Goal: Task Accomplishment & Management: Use online tool/utility

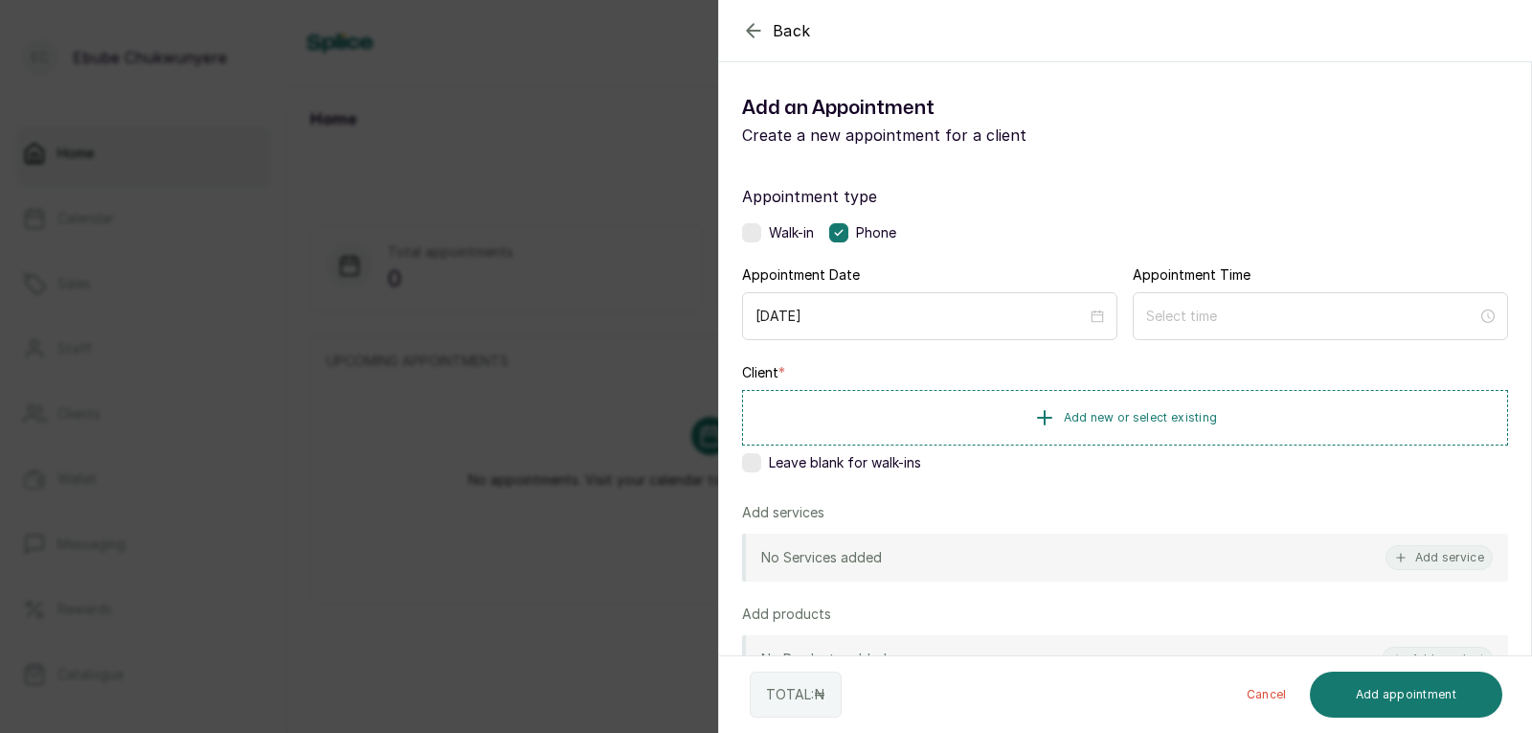
click at [758, 36] on icon "button" at bounding box center [753, 30] width 23 height 23
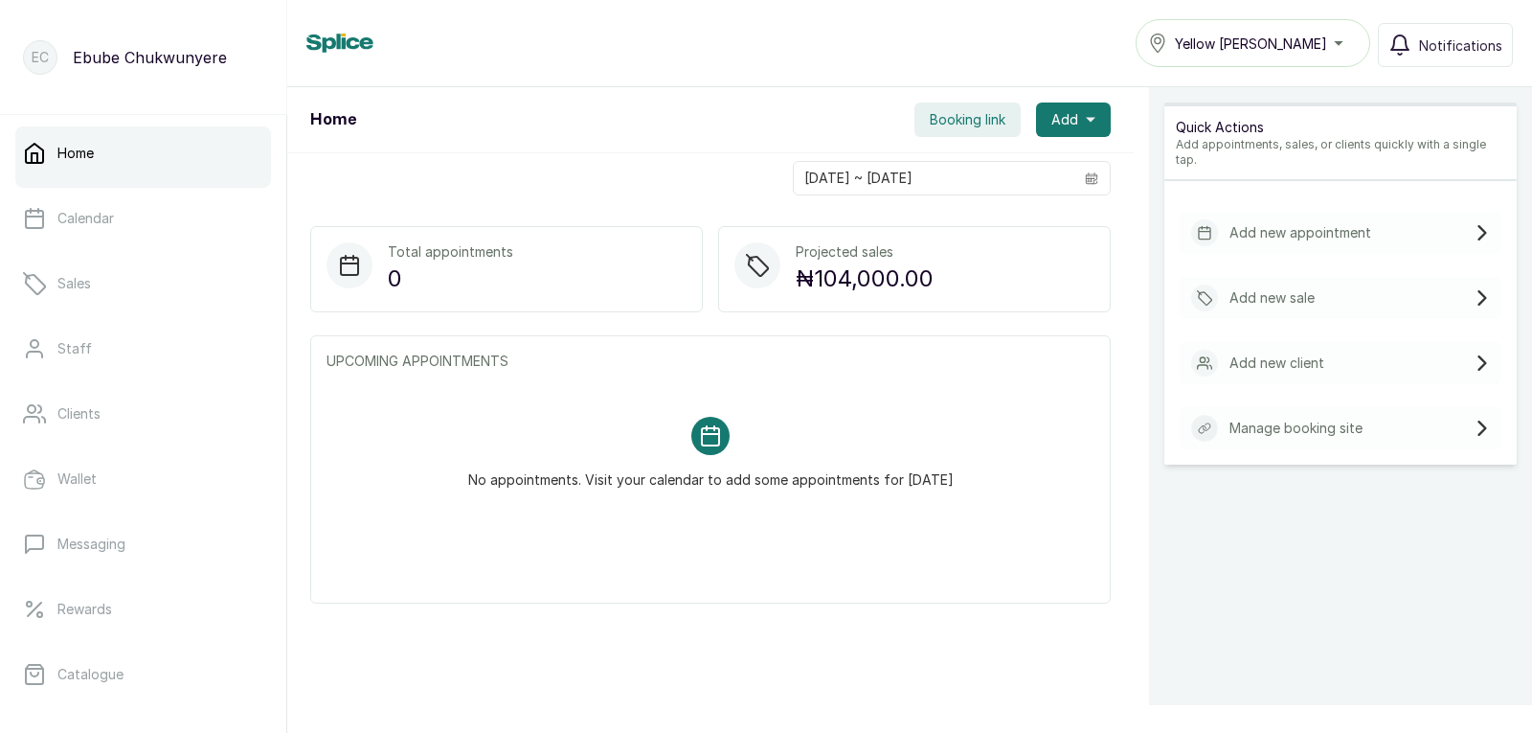
click at [1259, 288] on p "Add new sale" at bounding box center [1272, 297] width 85 height 19
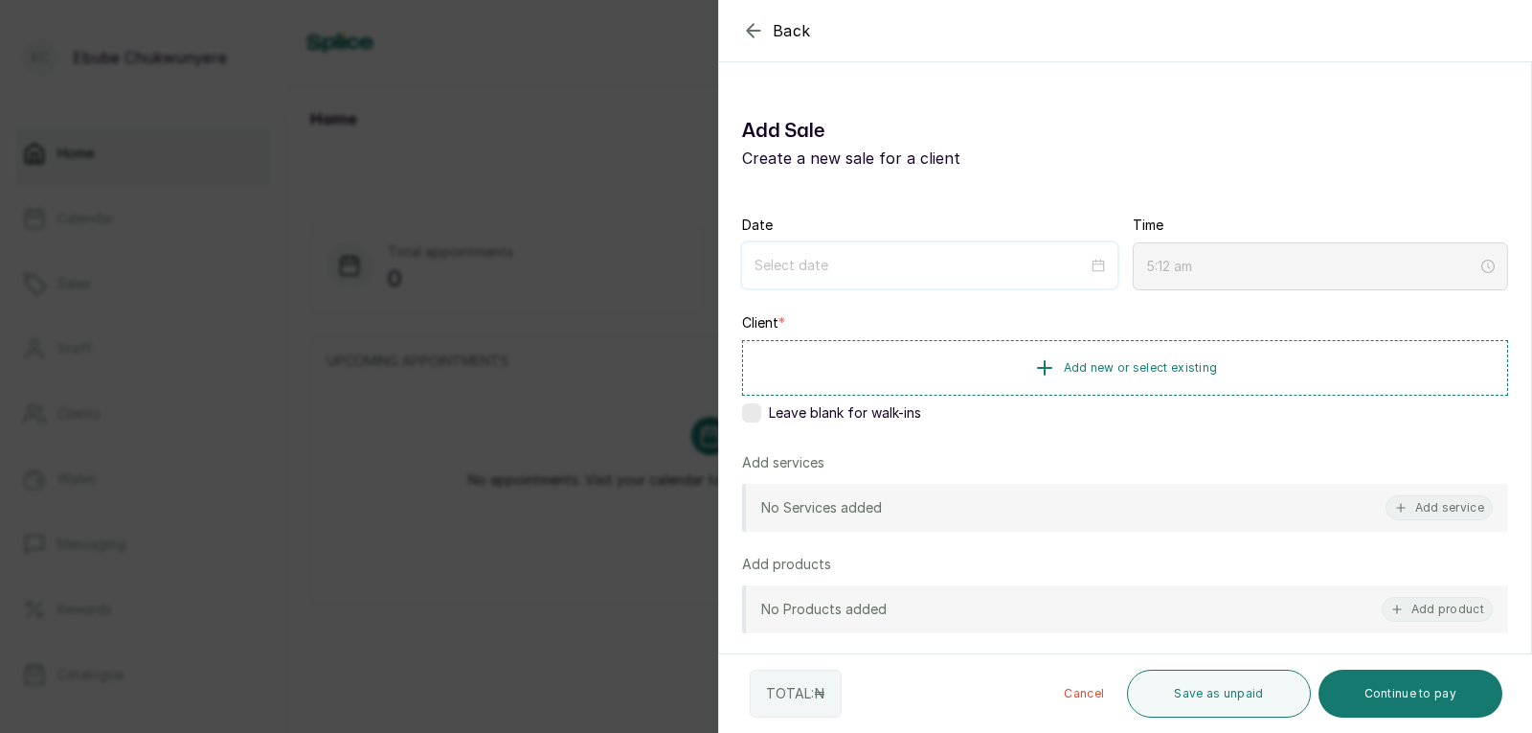
click at [807, 273] on input at bounding box center [921, 265] width 333 height 21
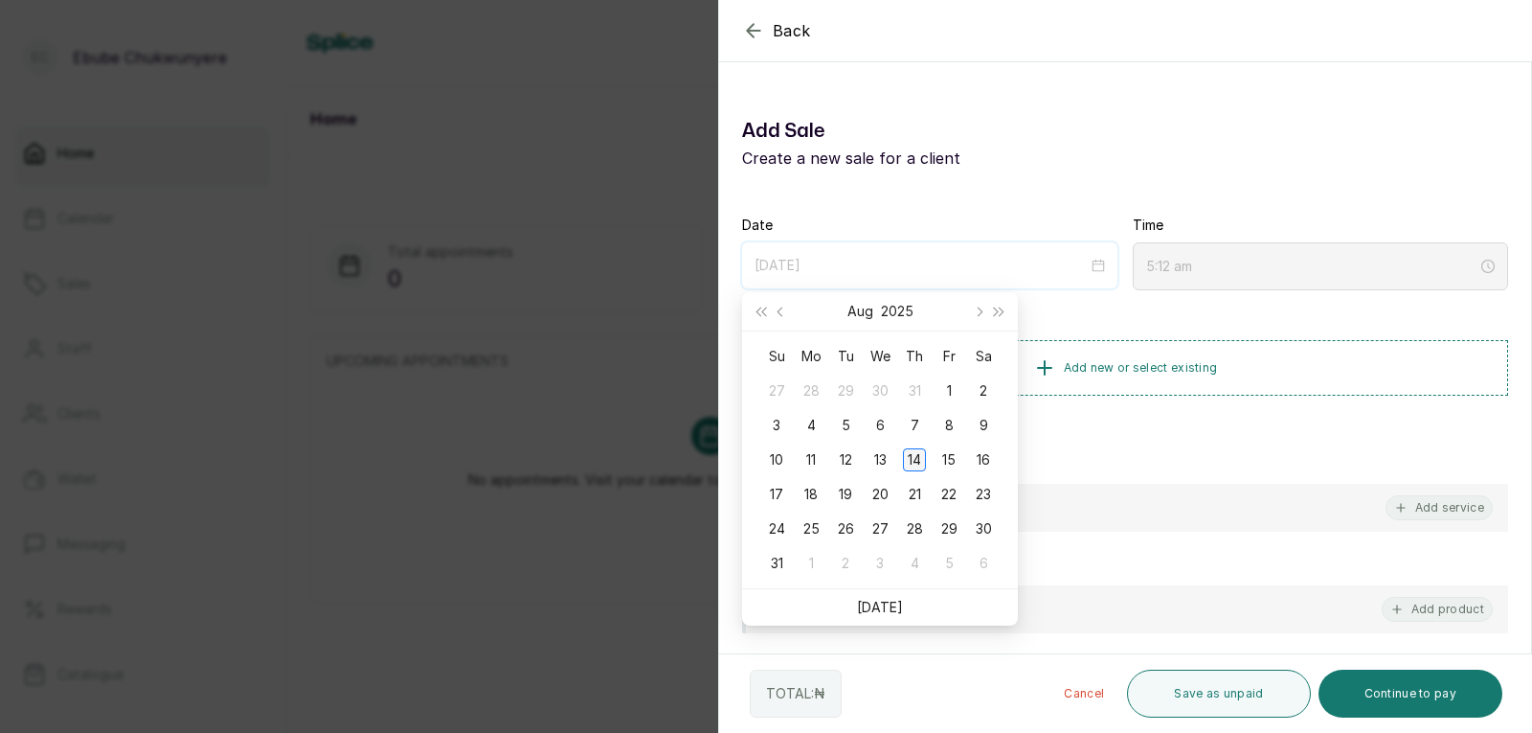
type input "[DATE]"
click at [909, 461] on div "14" at bounding box center [914, 459] width 23 height 23
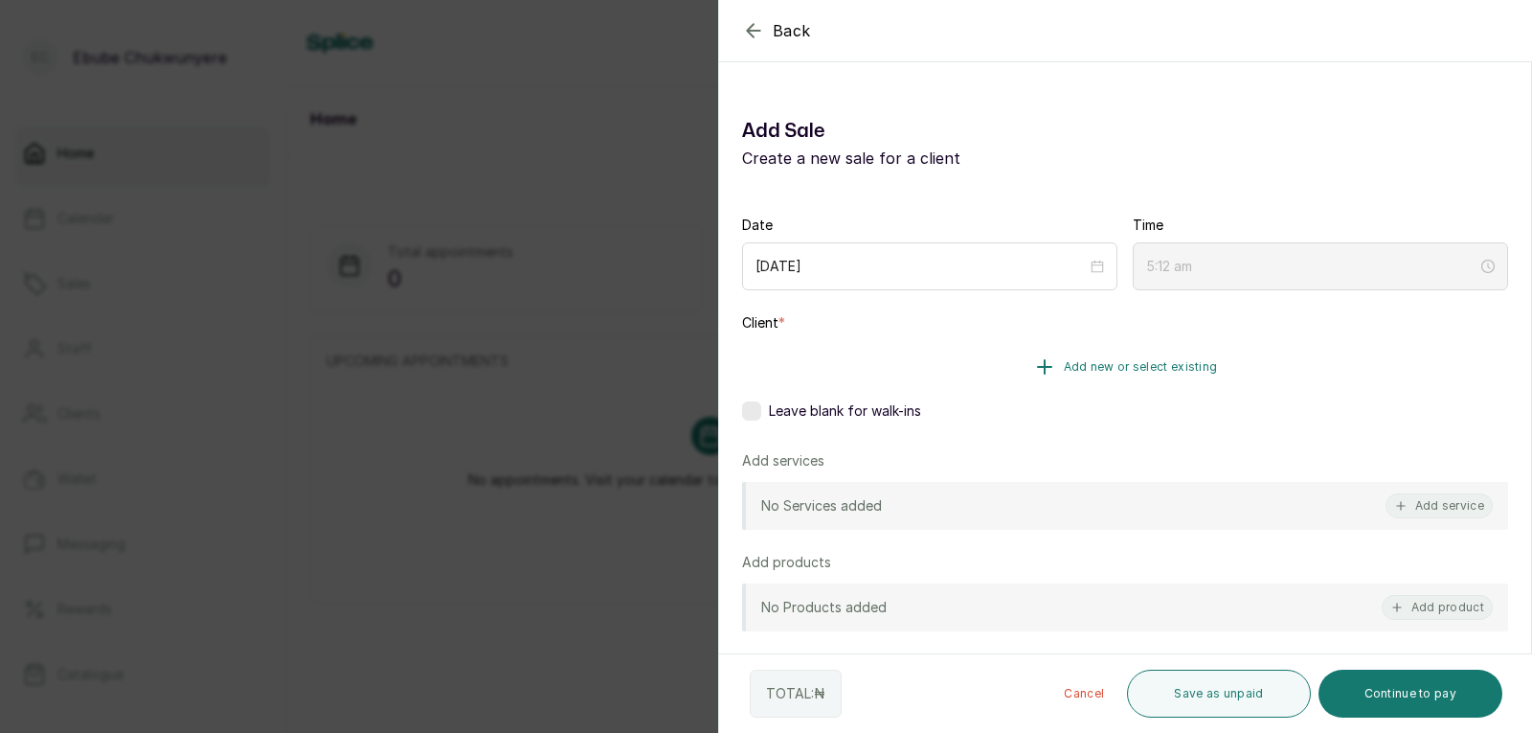
click at [966, 374] on button "Add new or select existing" at bounding box center [1125, 367] width 766 height 54
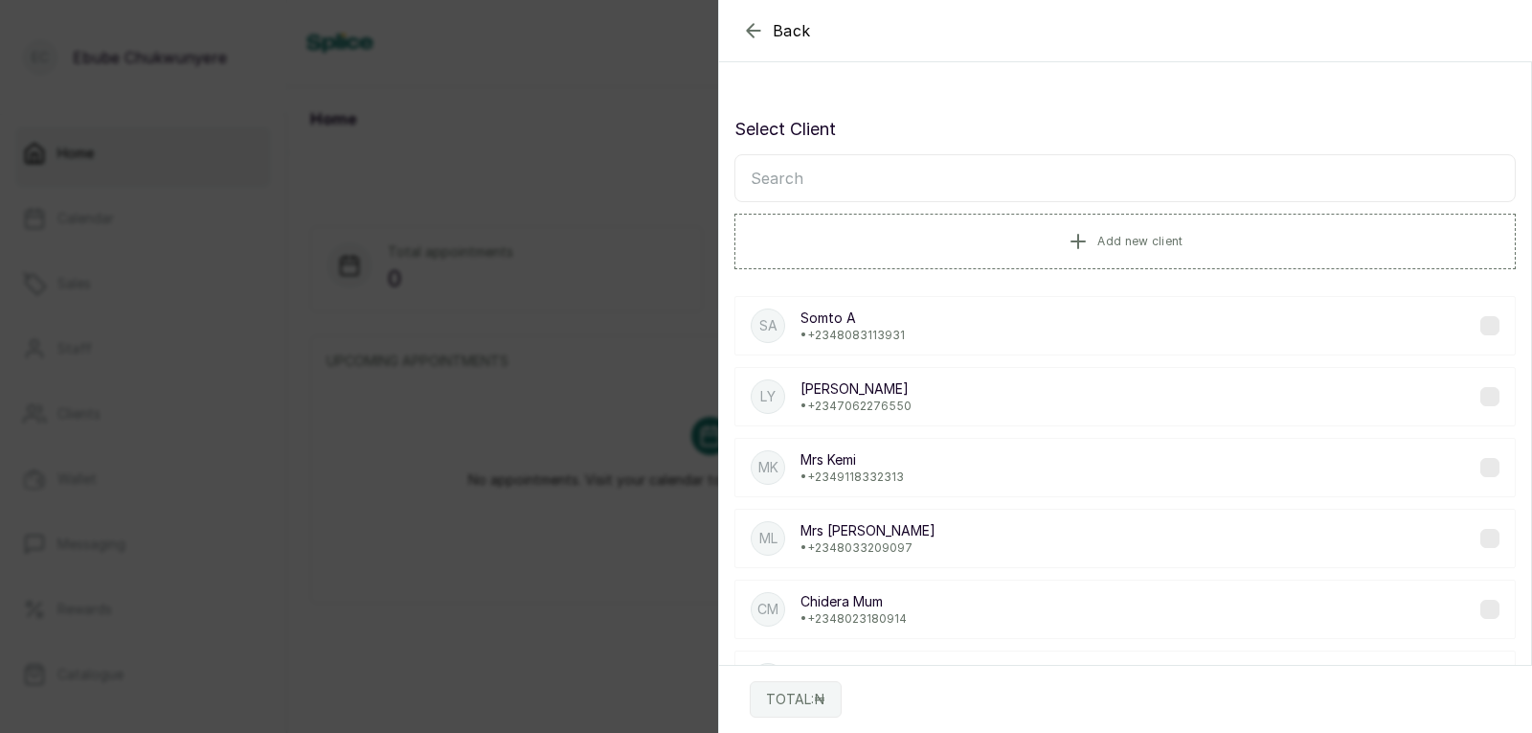
click at [937, 178] on input "text" at bounding box center [1126, 178] width 782 height 48
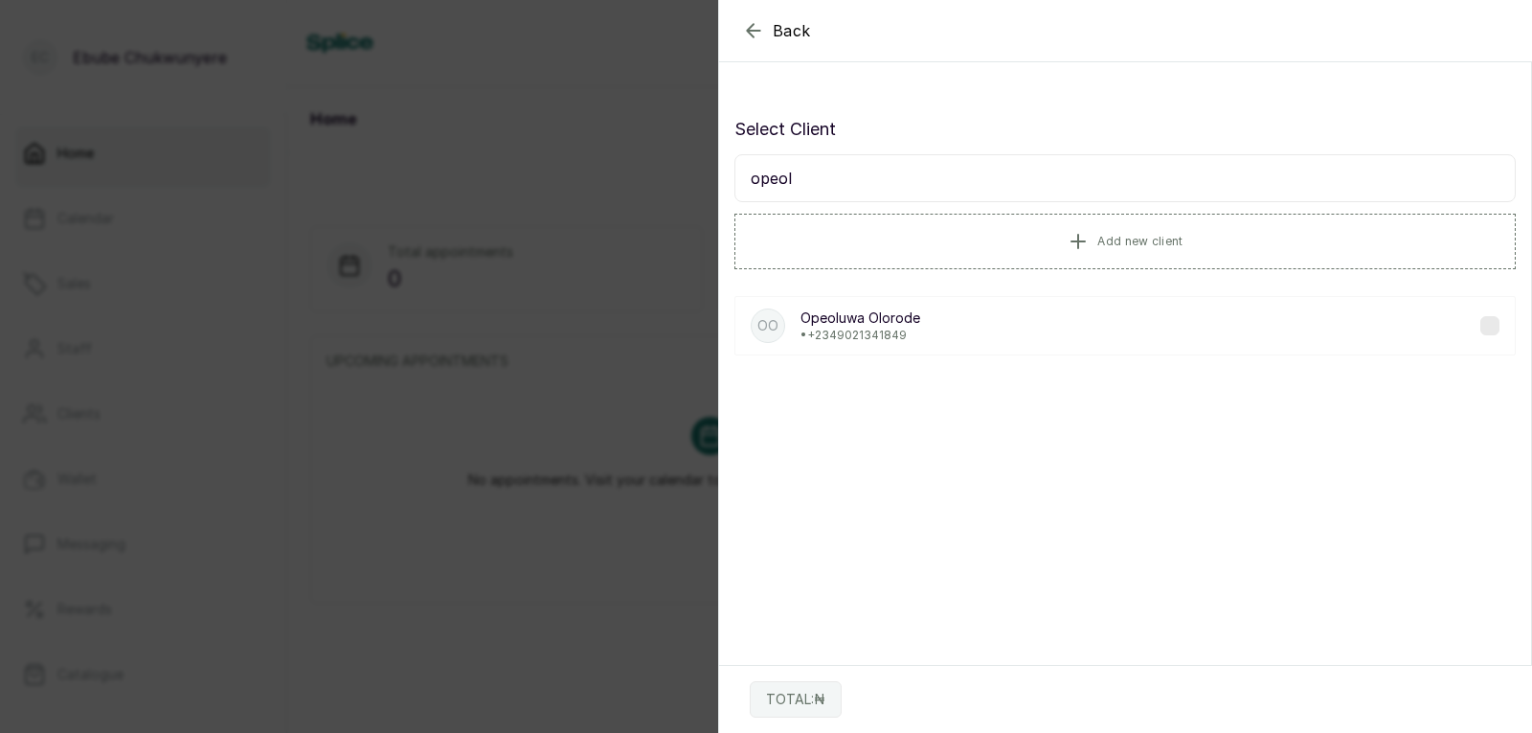
type input "opeol"
click at [943, 351] on div "OO [PERSON_NAME] • [PHONE_NUMBER]" at bounding box center [1126, 326] width 782 height 90
click at [938, 331] on div "OO [PERSON_NAME] • [PHONE_NUMBER]" at bounding box center [1126, 325] width 782 height 59
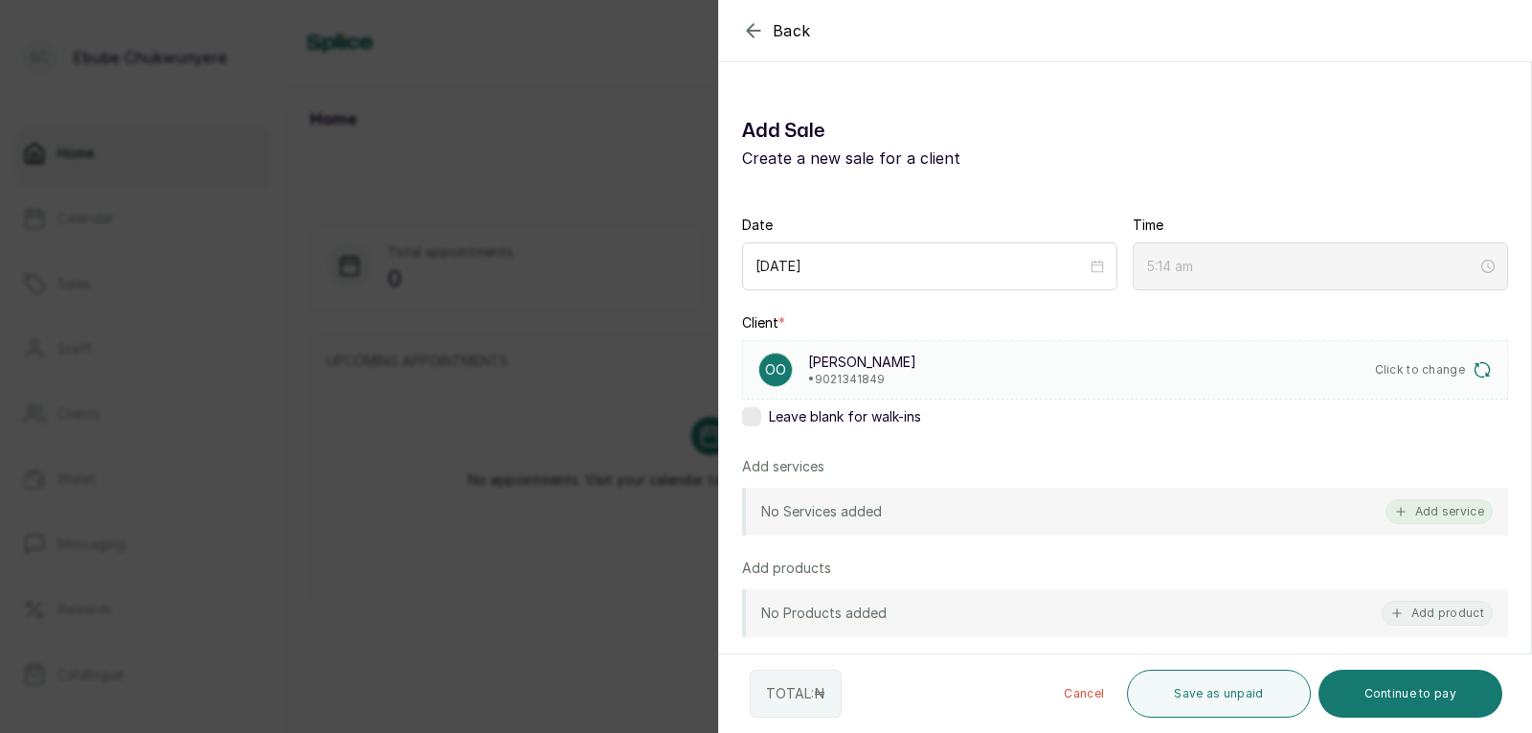
click at [1405, 511] on button "Add service" at bounding box center [1439, 511] width 107 height 25
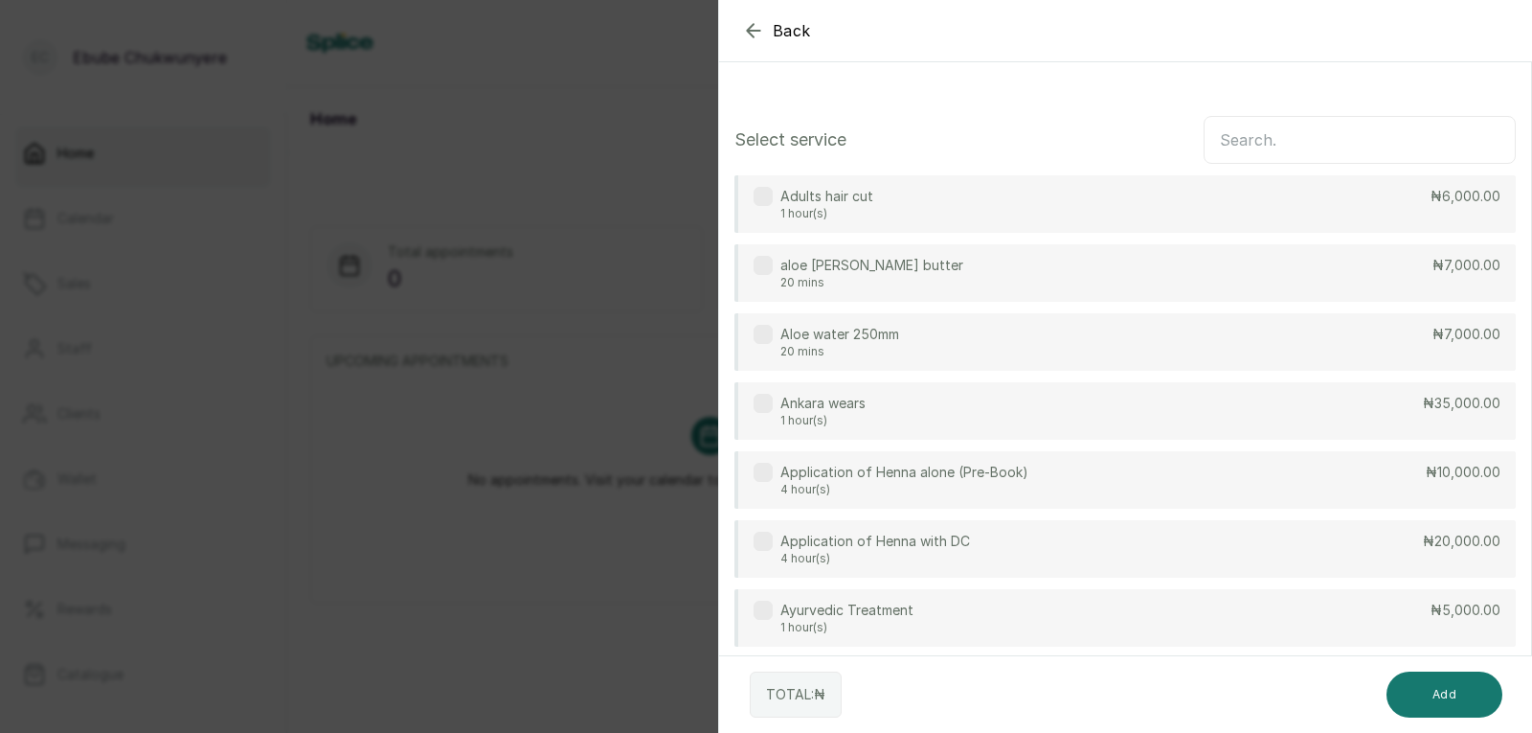
click at [1435, 150] on input "text" at bounding box center [1360, 140] width 312 height 48
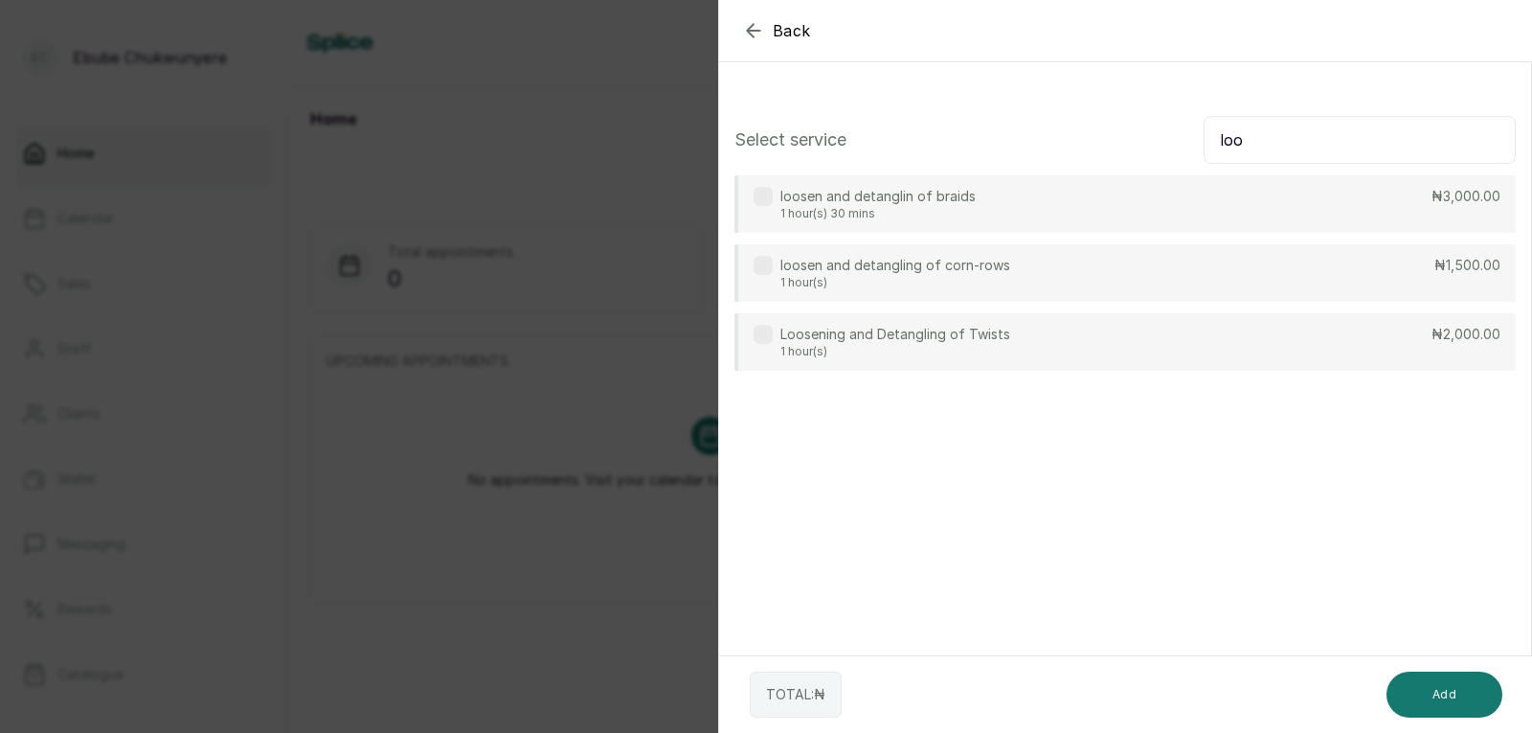
click at [1402, 209] on div "loosen and detanglin of braids 1 hour(s) 30 mins ₦3,000.00" at bounding box center [1126, 203] width 782 height 57
click at [1379, 150] on input "loo" at bounding box center [1360, 140] width 312 height 48
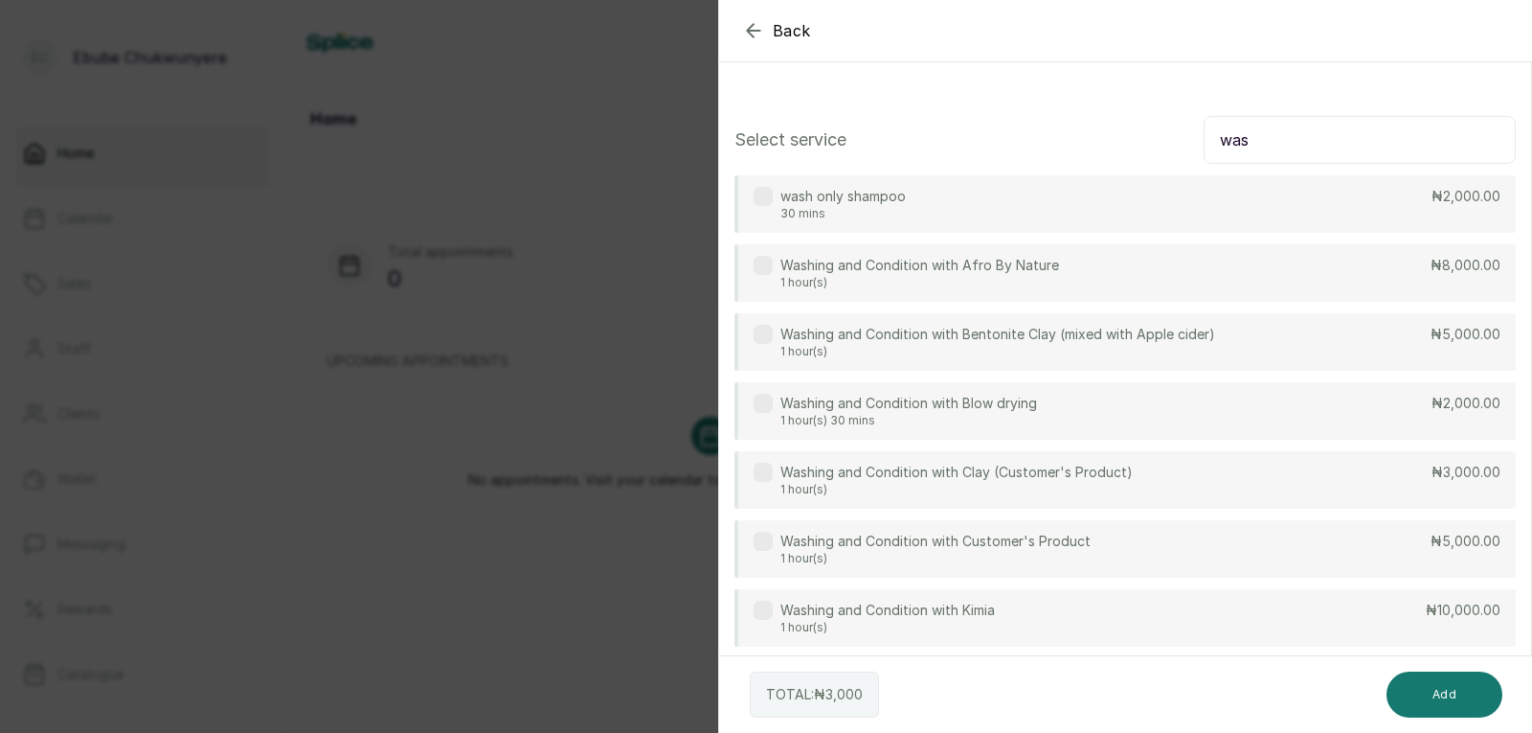
click at [1431, 535] on p "₦5,000.00" at bounding box center [1466, 541] width 70 height 19
click at [1372, 145] on input "was" at bounding box center [1360, 140] width 312 height 48
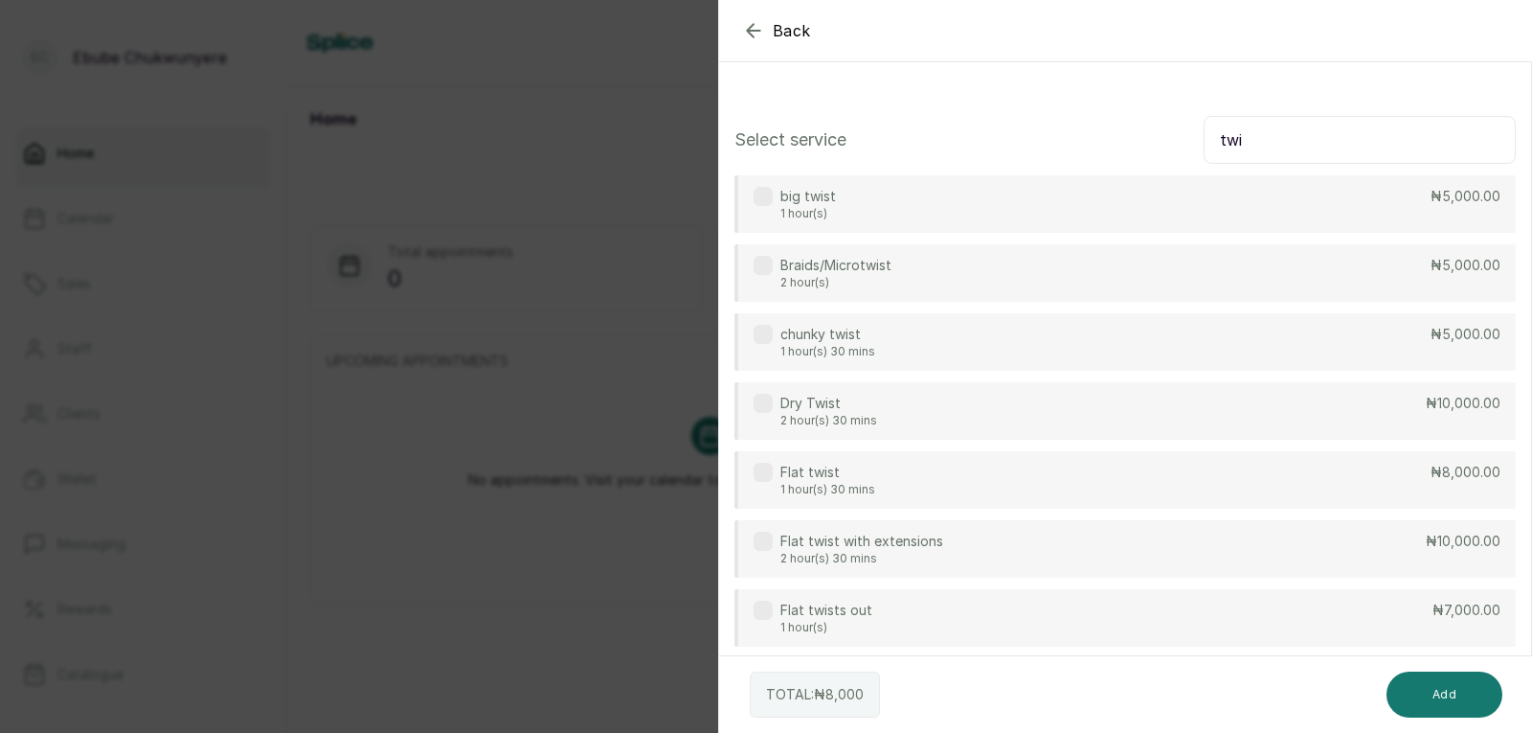
type input "twi"
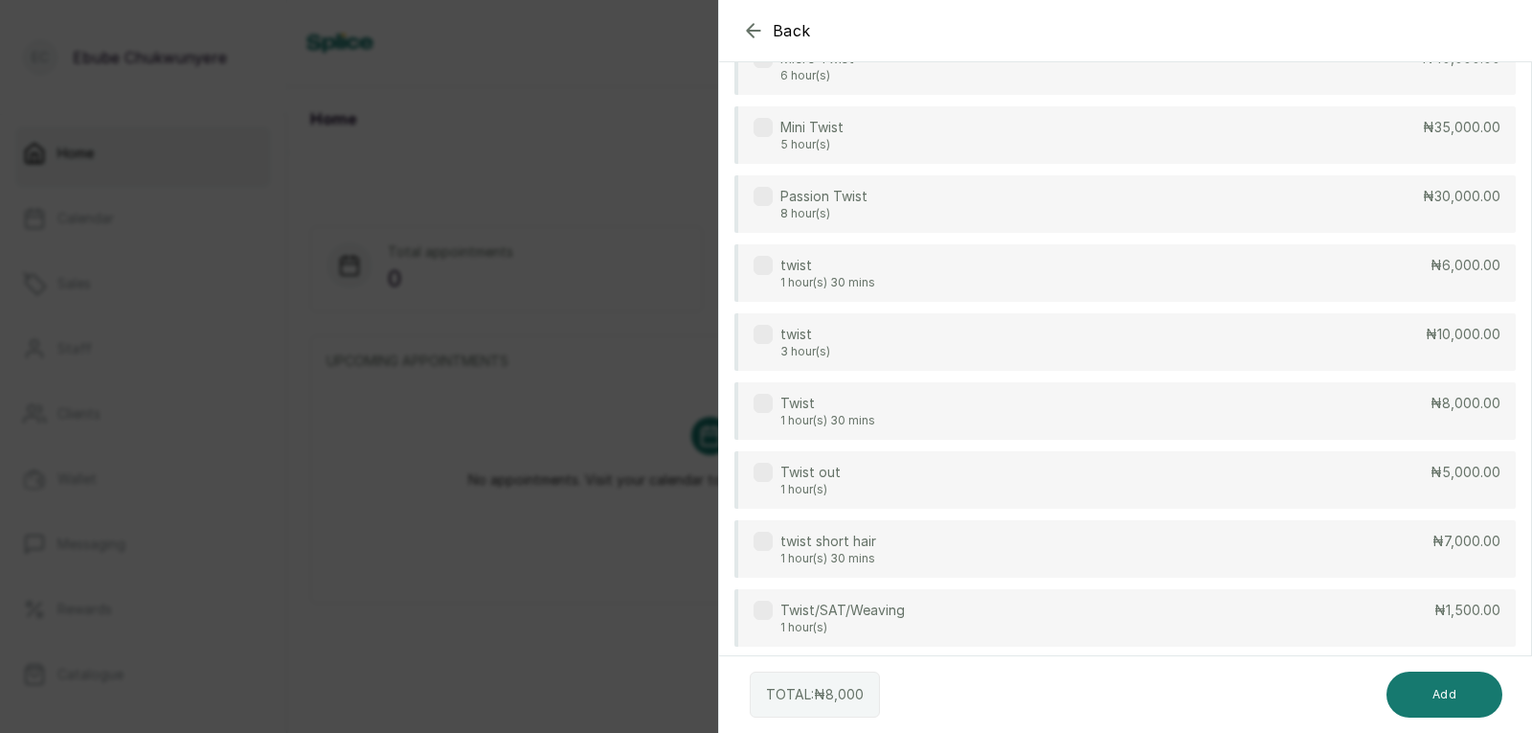
scroll to position [832, 0]
click at [1282, 406] on div "Twist 1 hour(s) 30 mins ₦8,000.00" at bounding box center [1126, 405] width 782 height 57
click at [1464, 692] on button "Add" at bounding box center [1445, 694] width 116 height 46
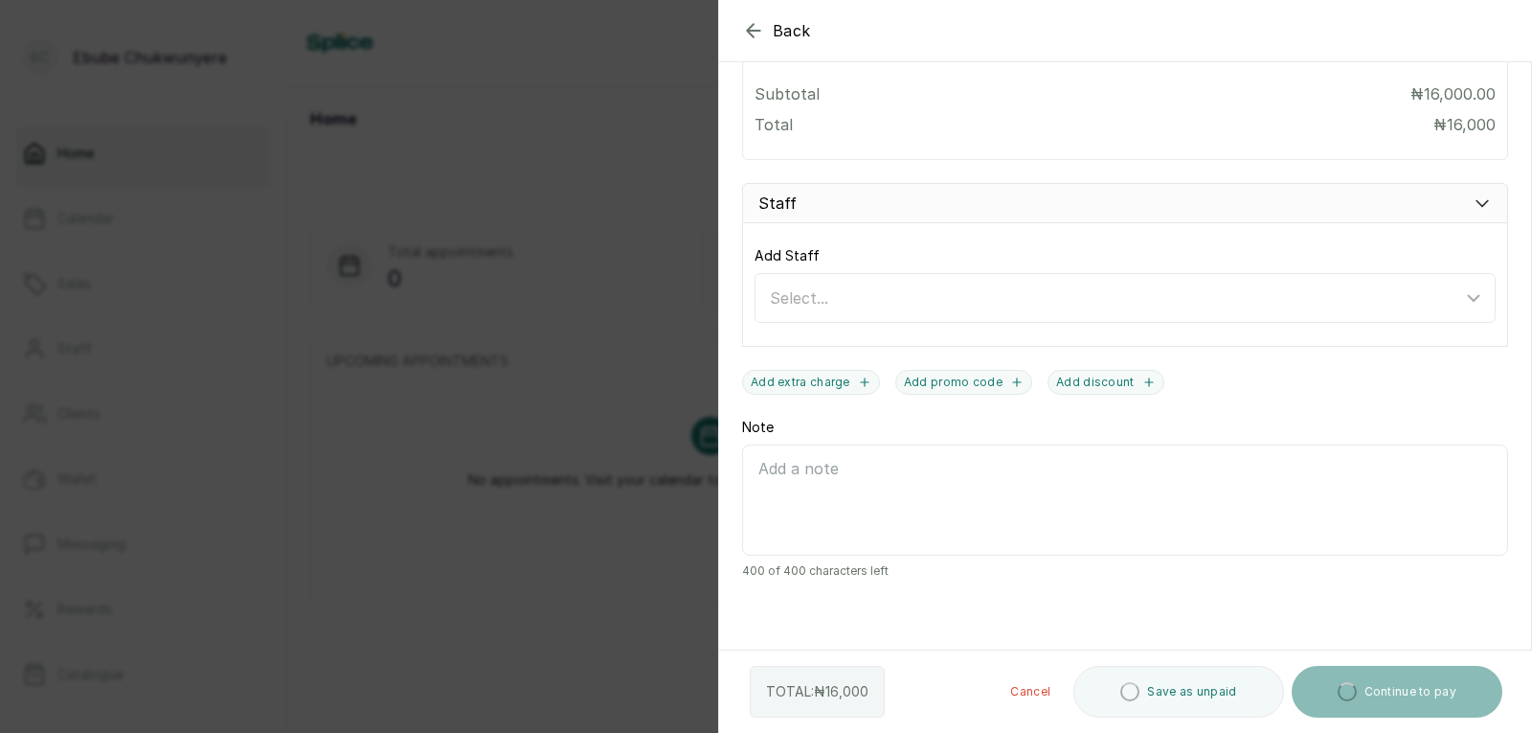
scroll to position [774, 0]
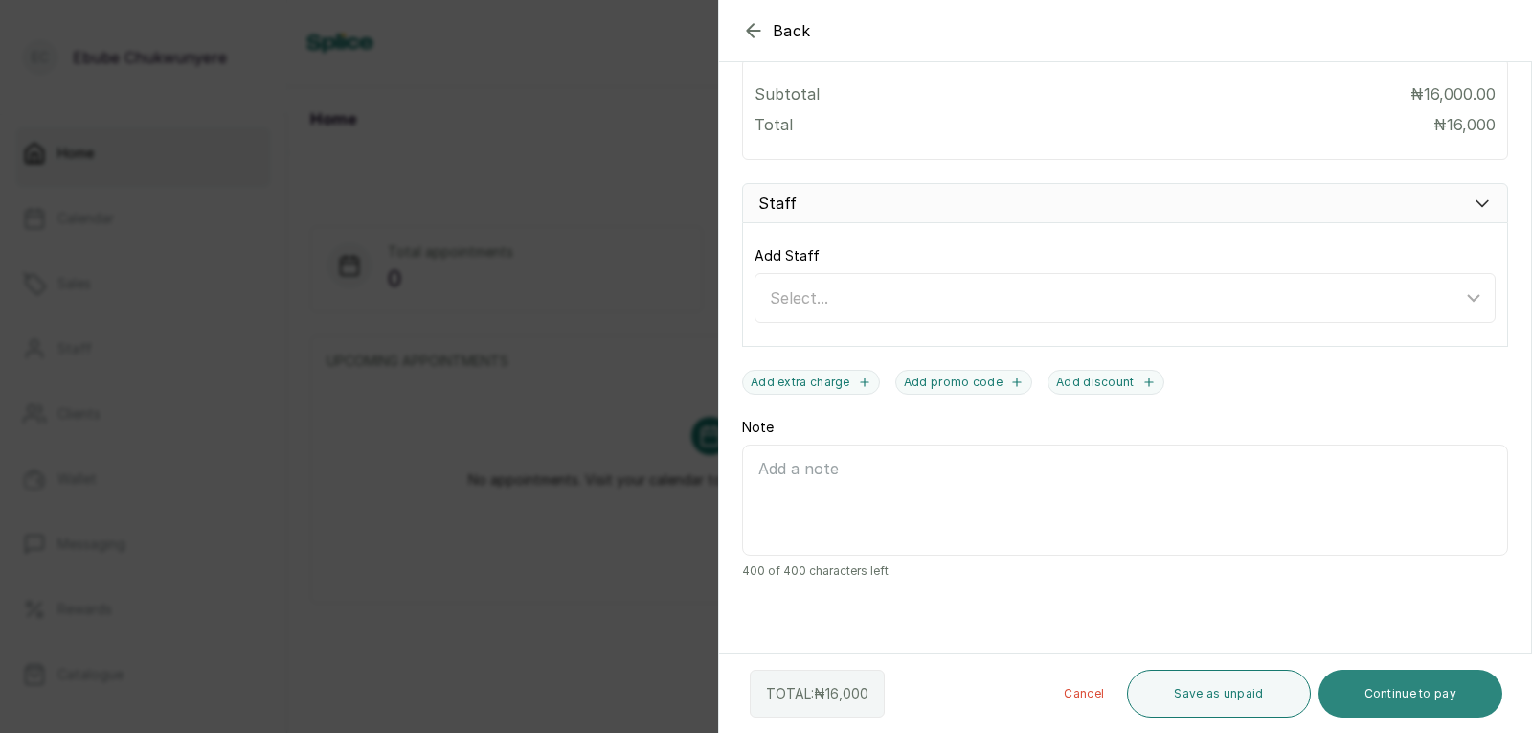
click at [1420, 696] on button "Continue to pay" at bounding box center [1411, 693] width 185 height 48
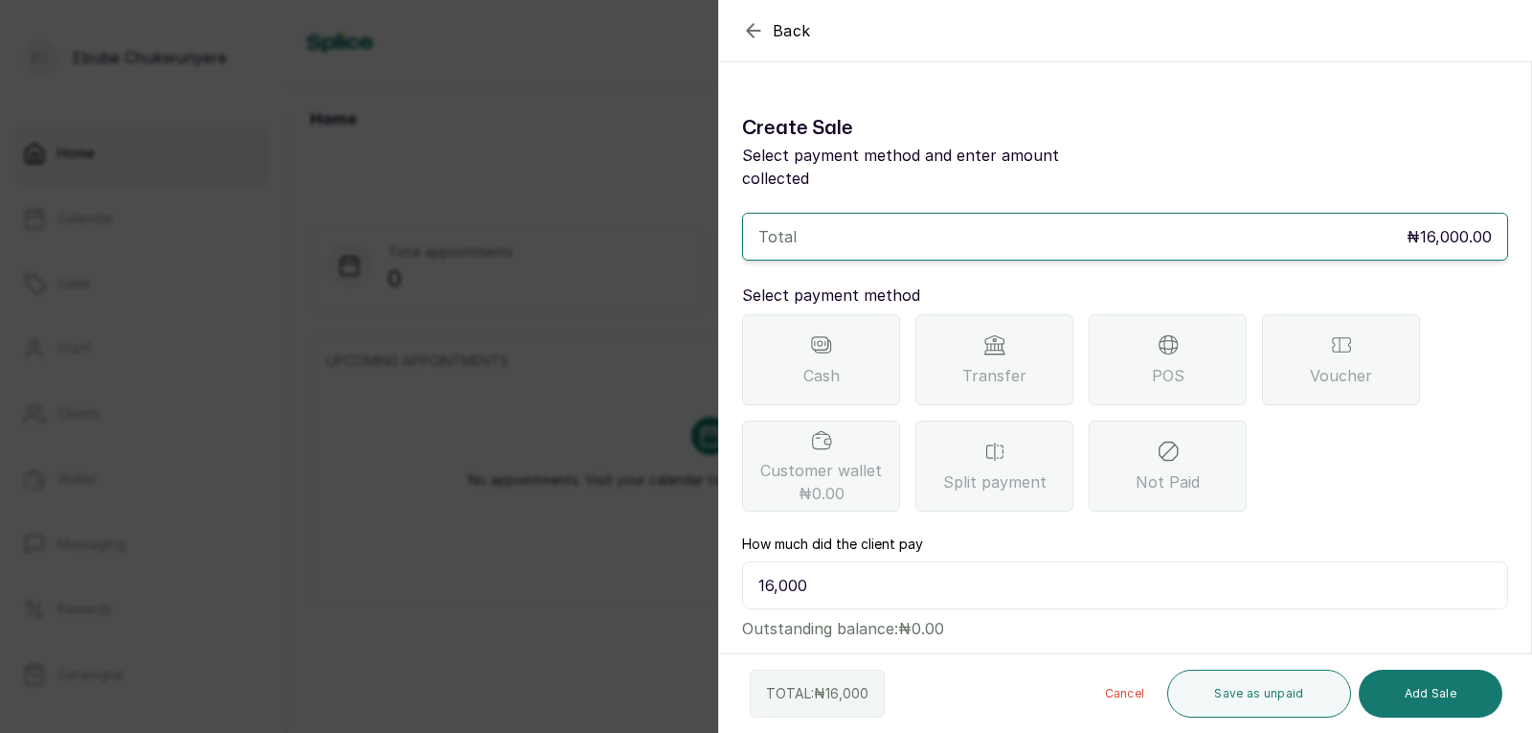
scroll to position [0, 0]
click at [991, 367] on span "Transfer" at bounding box center [995, 378] width 64 height 23
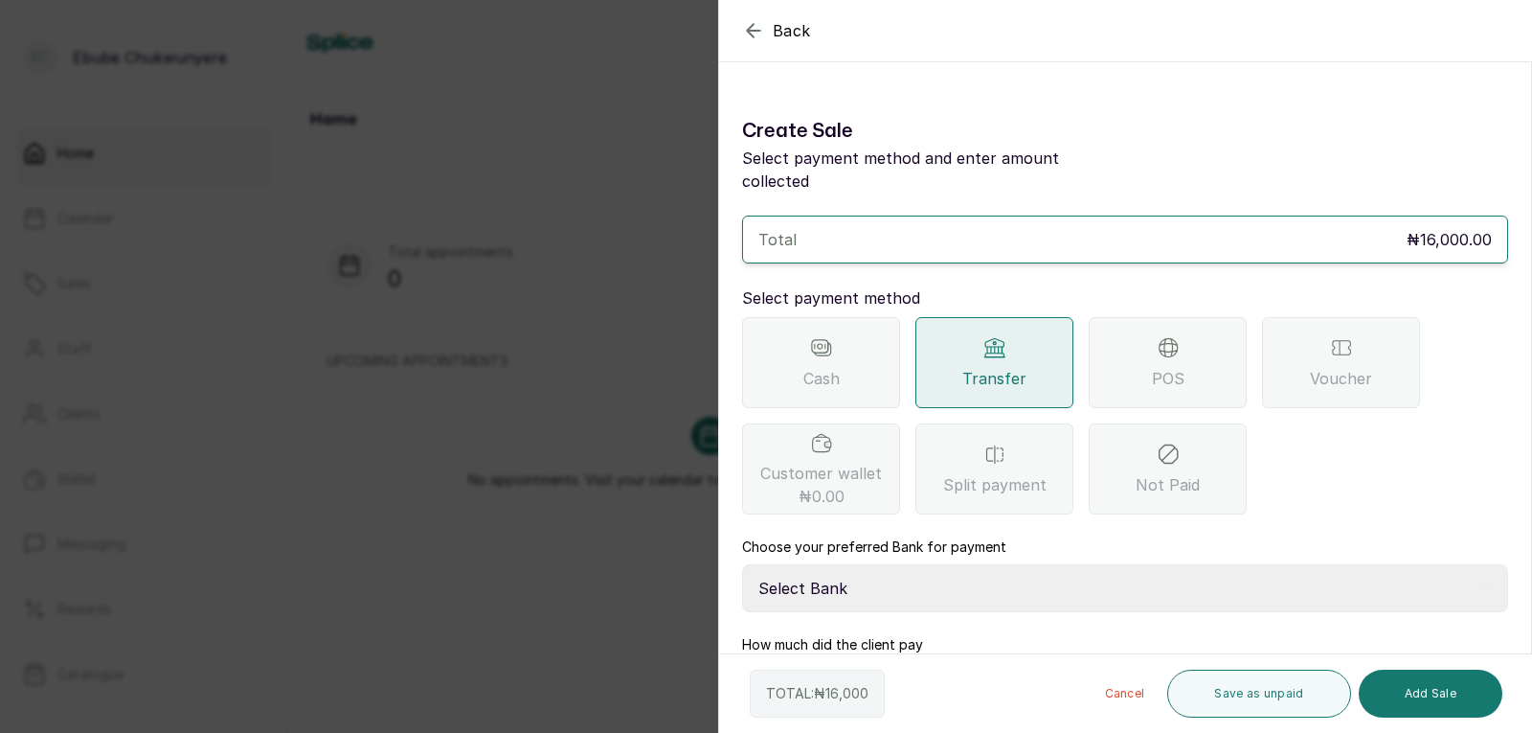
click at [987, 572] on select "Select Bank YELLOWSISI ENTERPRISE First City Monument Bank YELLOWSISI ENTERPRIS…" at bounding box center [1125, 588] width 766 height 48
select select "00d0c25e-b444-465f-8bea-9a1e11113b92"
click at [742, 564] on select "Select Bank YELLOWSISI ENTERPRISE First City Monument Bank YELLOWSISI ENTERPRIS…" at bounding box center [1125, 588] width 766 height 48
click at [1403, 692] on button "Add Sale" at bounding box center [1431, 693] width 144 height 48
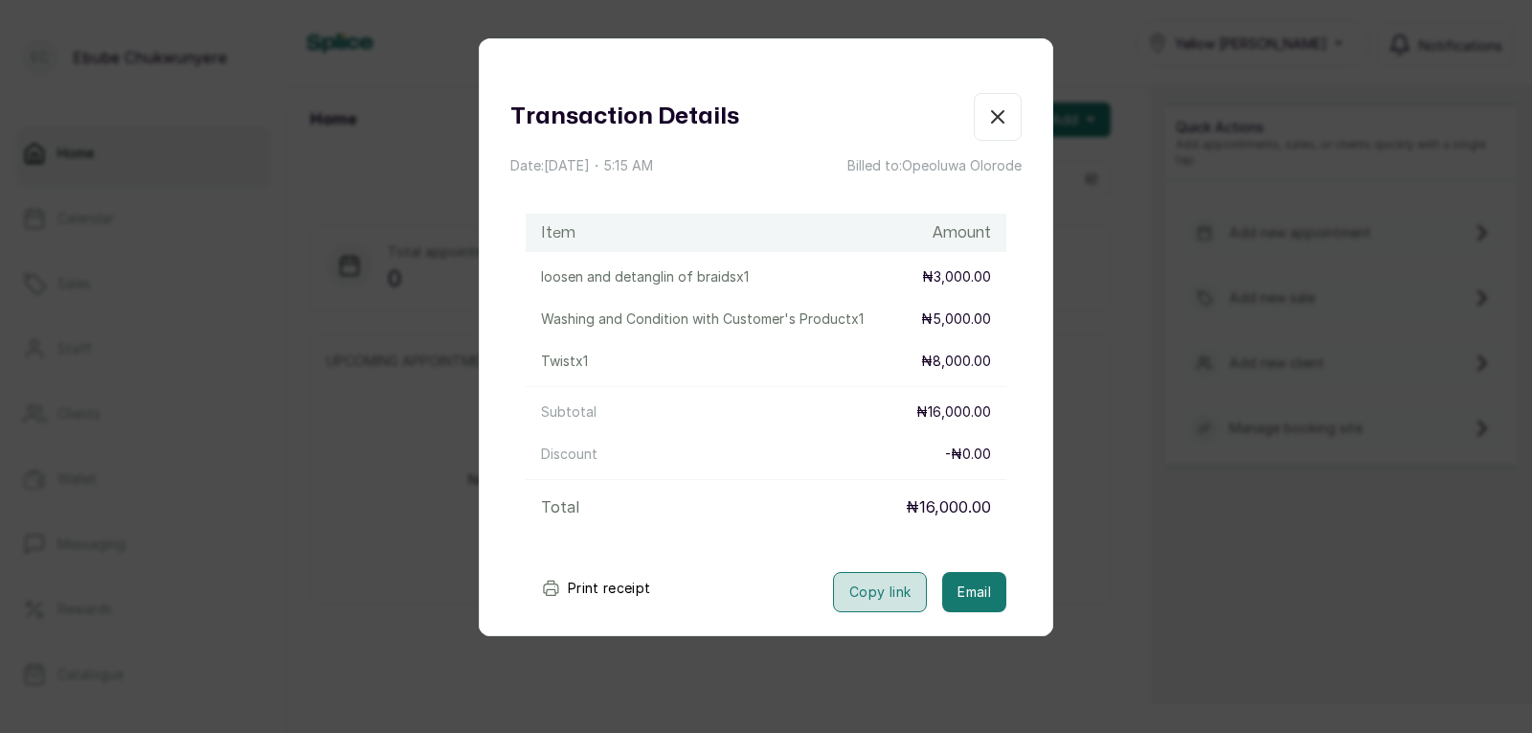
click at [886, 601] on button "Copy link" at bounding box center [880, 592] width 94 height 40
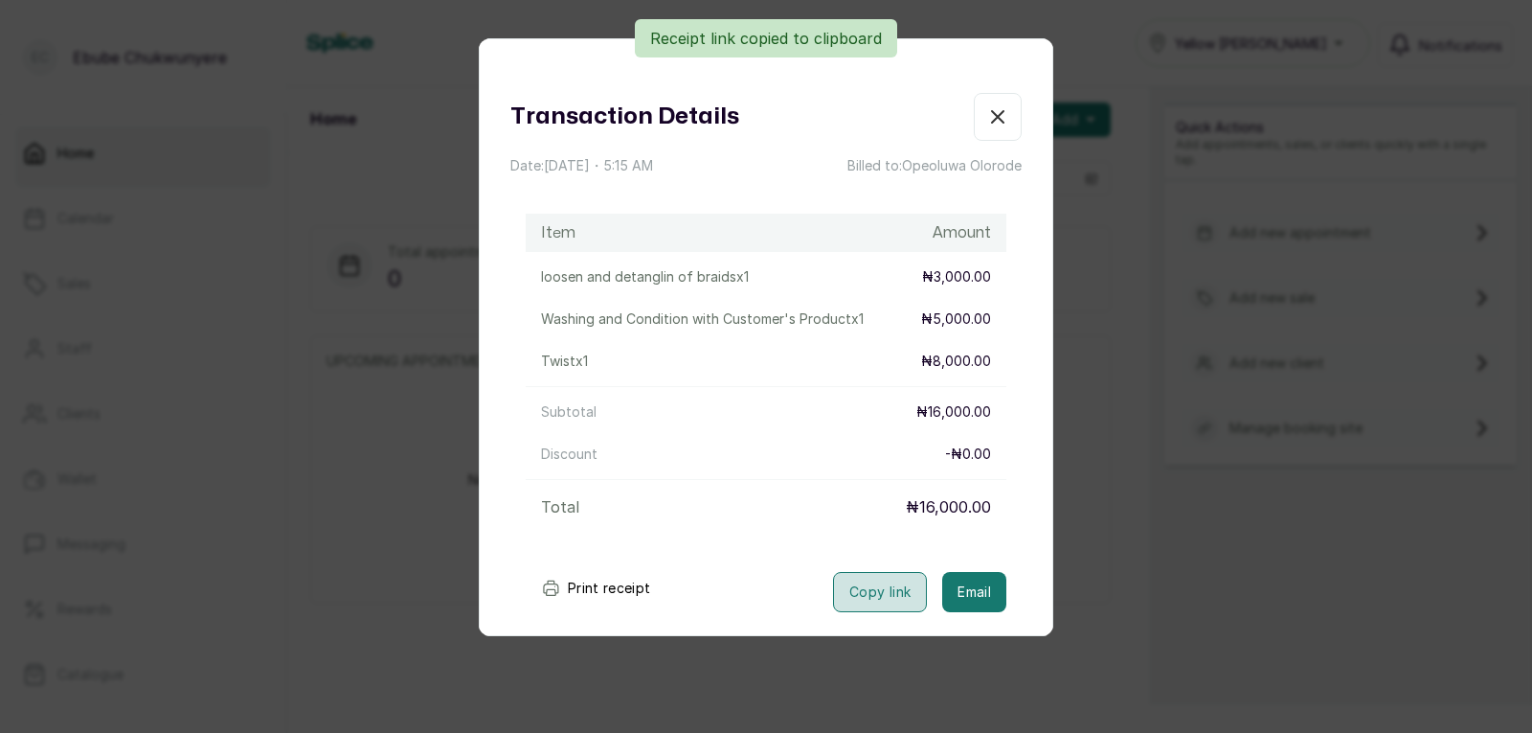
click at [876, 585] on button "Copy link" at bounding box center [880, 592] width 94 height 40
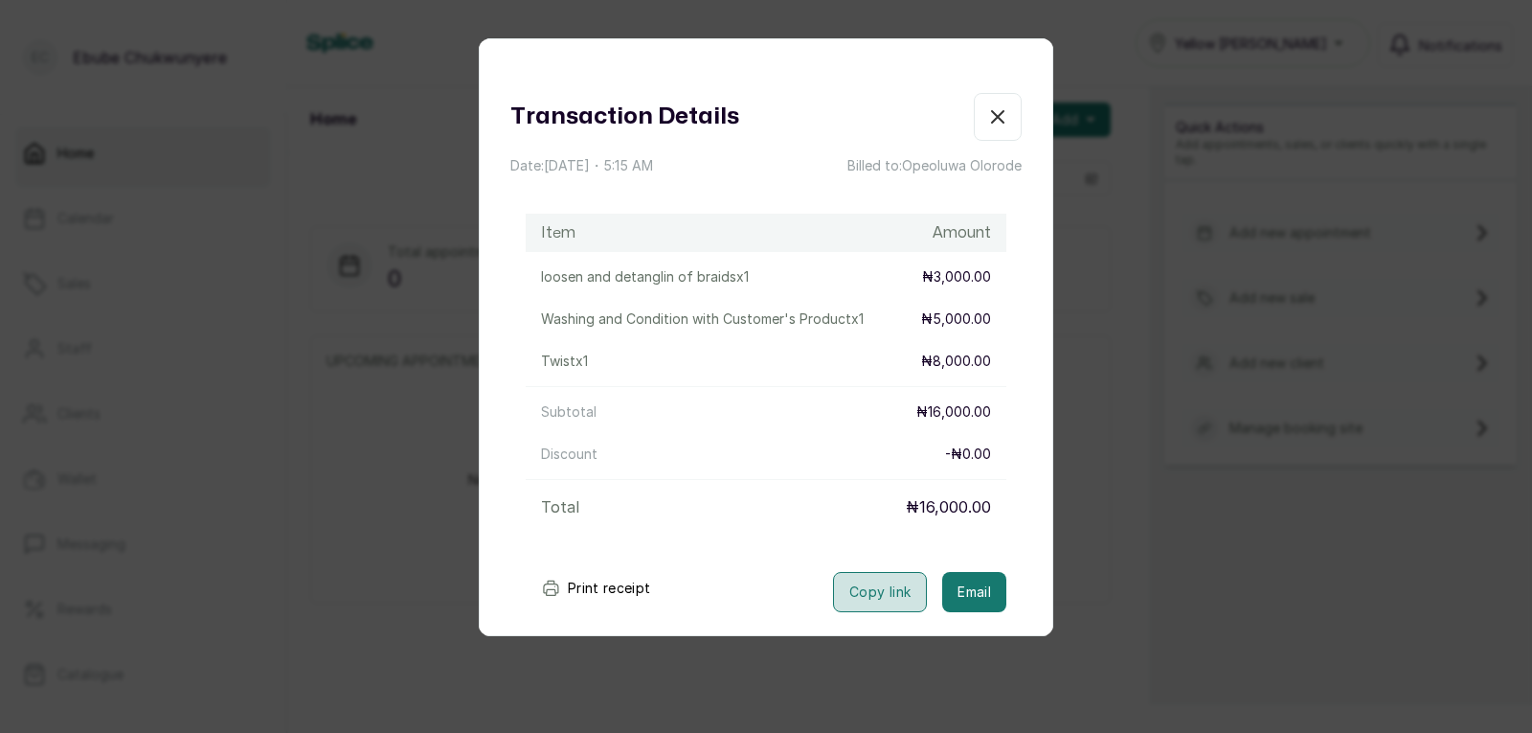
click at [877, 599] on button "Copy link" at bounding box center [880, 592] width 94 height 40
click at [1236, 666] on div "Transaction Details Date: [DATE] ・ 5:15 AM Billed to: [PERSON_NAME] Item Amount…" at bounding box center [766, 366] width 1532 height 733
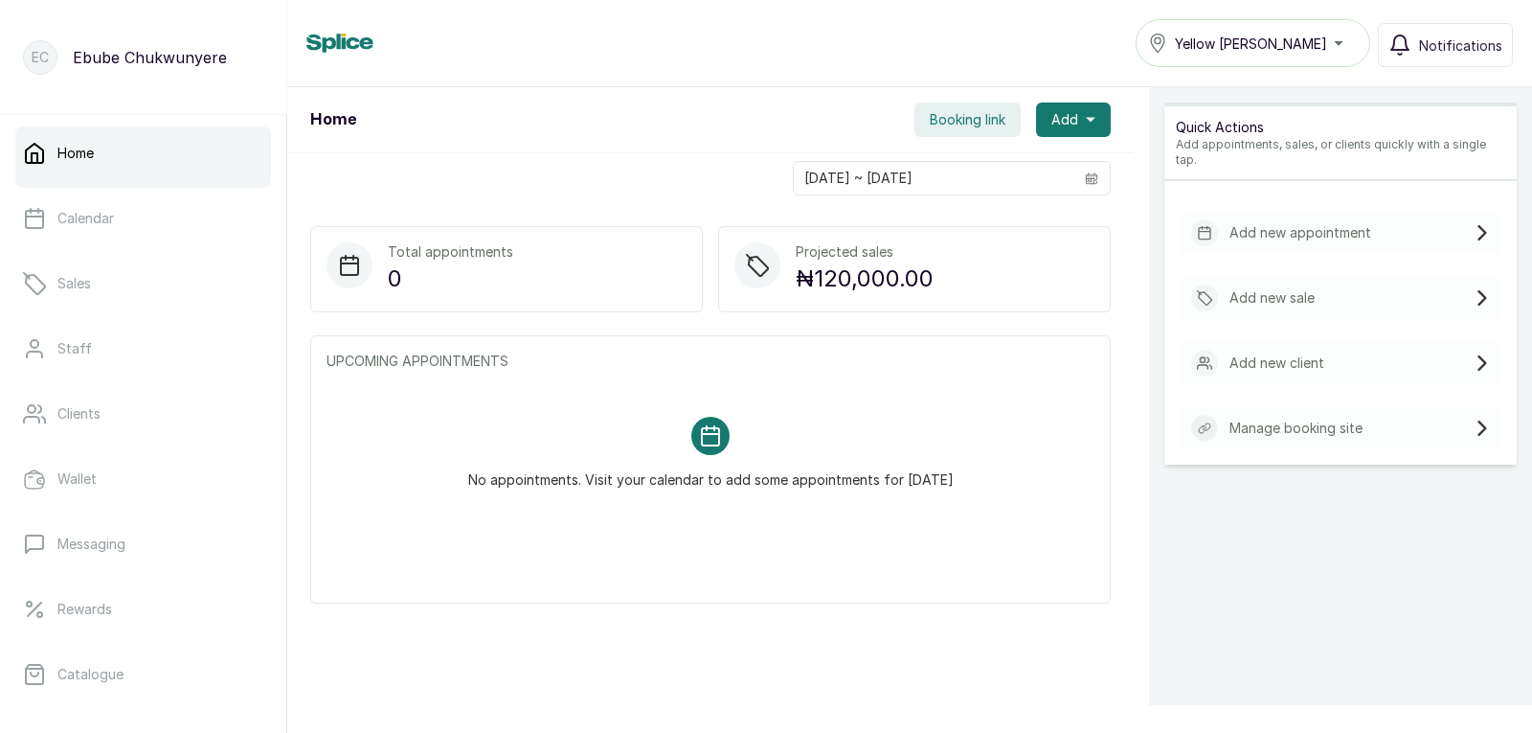
click at [1265, 353] on p "Add new client" at bounding box center [1277, 362] width 95 height 19
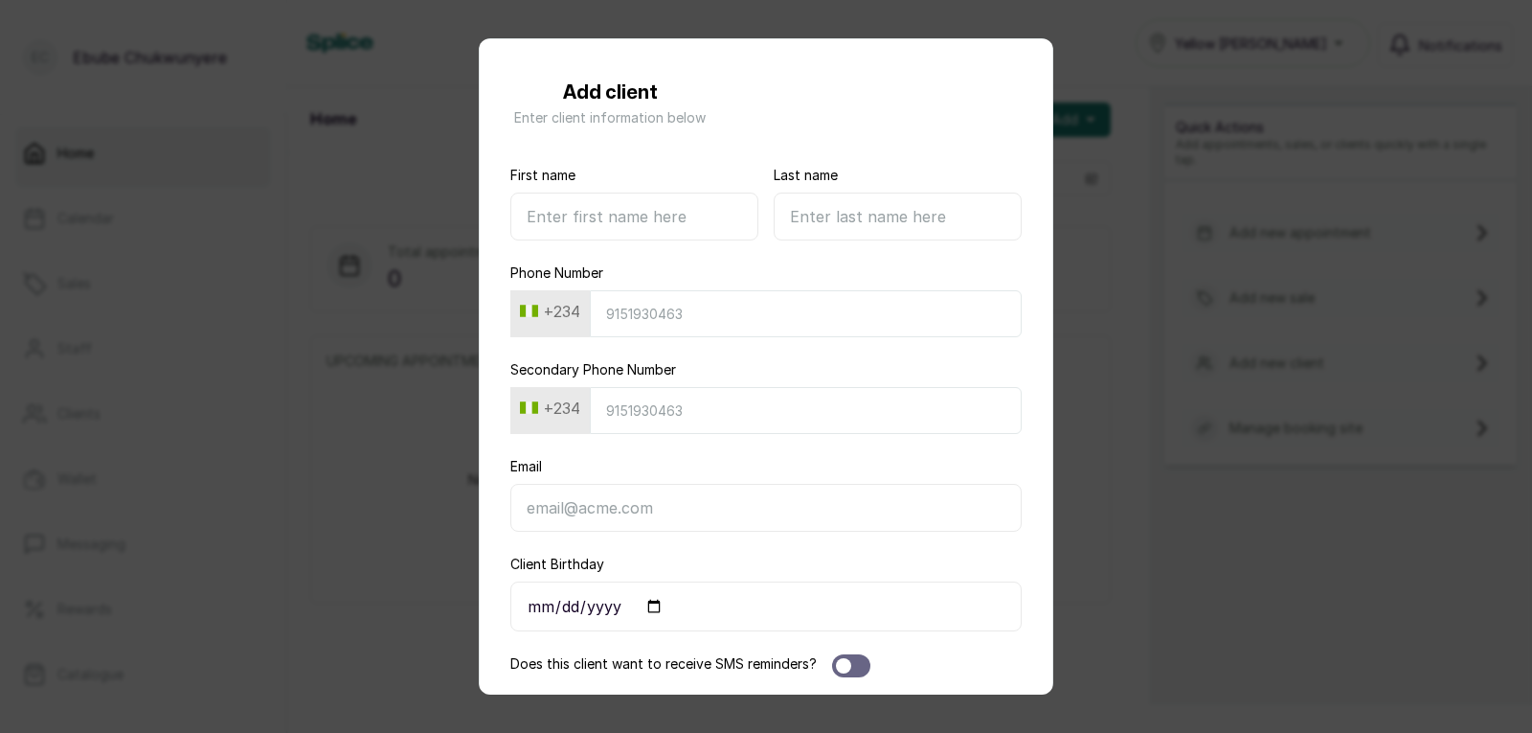
drag, startPoint x: 1268, startPoint y: 287, endPoint x: 1257, endPoint y: 297, distance: 15.0
click at [1268, 292] on div "Add client Enter client information below First name Last name Phone Number +23…" at bounding box center [766, 366] width 1532 height 733
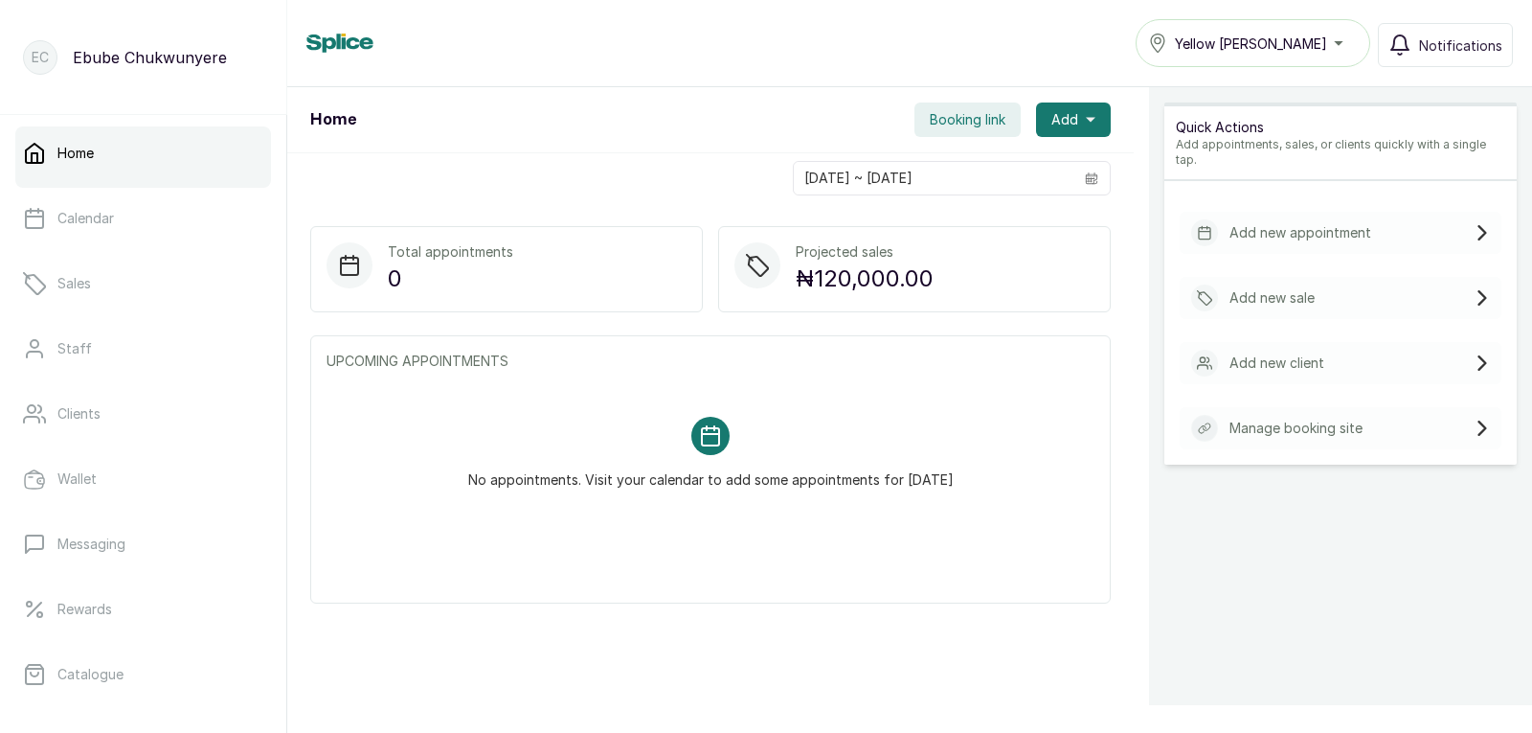
click at [1230, 288] on p "Add new sale" at bounding box center [1272, 297] width 85 height 19
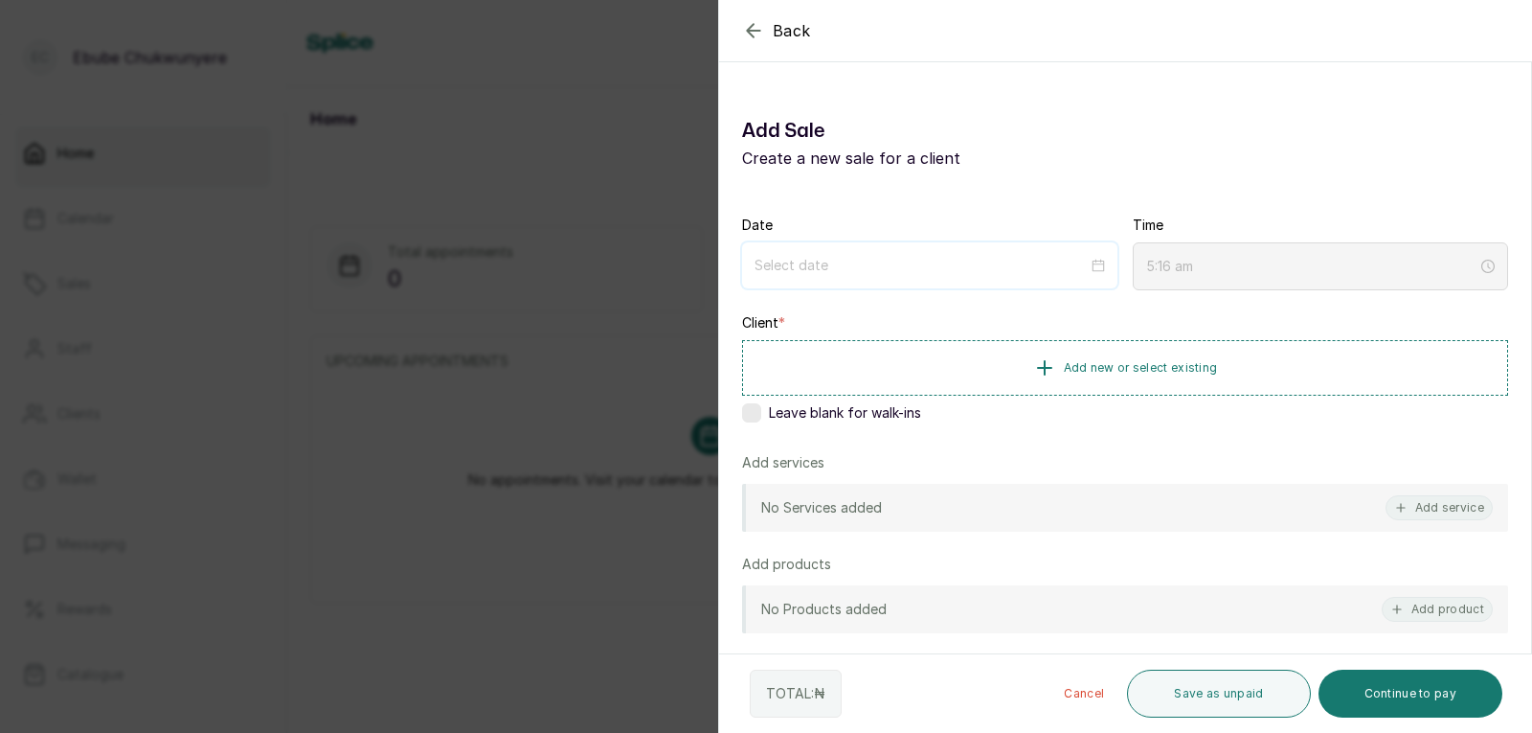
click at [987, 265] on input at bounding box center [921, 265] width 333 height 21
drag, startPoint x: 582, startPoint y: 253, endPoint x: 1395, endPoint y: 34, distance: 841.3
click at [588, 254] on div "Back Add Sale Add Sale Create a new sale for a client Date Time 5:16 am Client …" at bounding box center [766, 366] width 1532 height 733
